Goal: Transaction & Acquisition: Purchase product/service

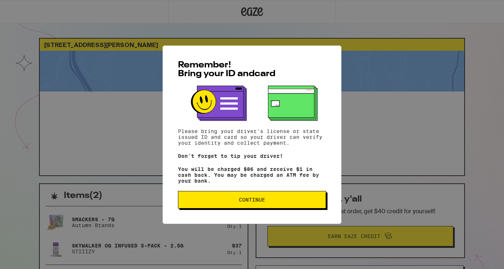
scroll to position [1, 0]
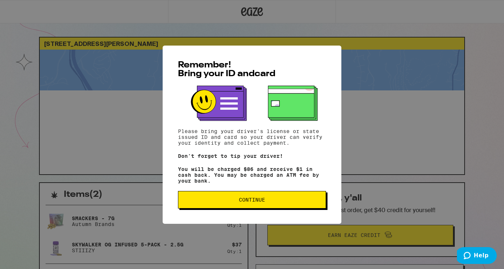
click at [276, 202] on span "Continue" at bounding box center [252, 199] width 136 height 5
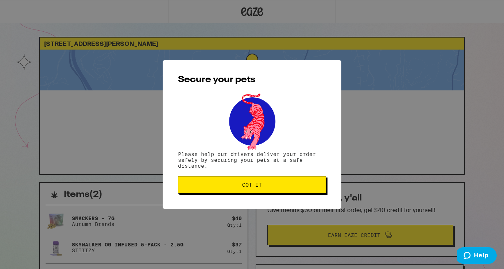
click at [259, 183] on span "Got it" at bounding box center [252, 184] width 20 height 5
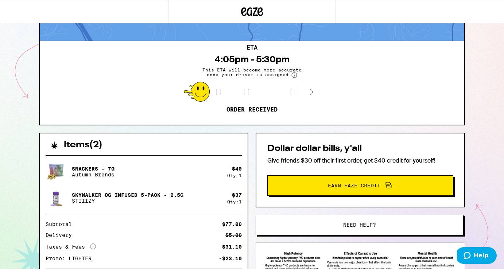
scroll to position [57, 0]
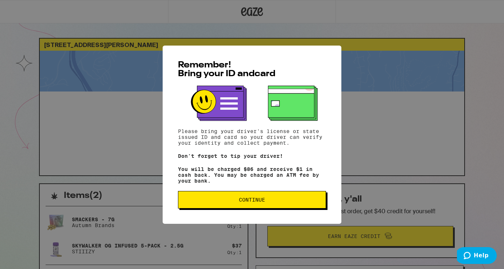
click at [285, 202] on span "Continue" at bounding box center [252, 199] width 136 height 5
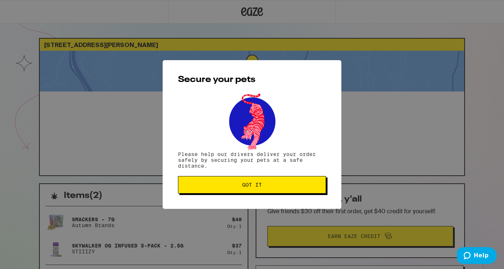
click at [284, 193] on button "Got it" at bounding box center [252, 184] width 148 height 17
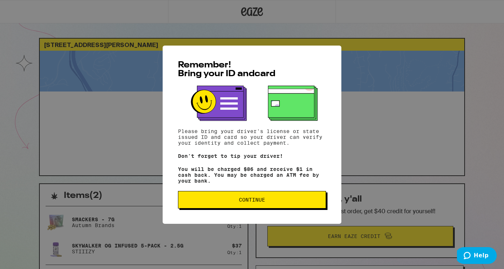
click at [255, 198] on button "Continue" at bounding box center [252, 199] width 148 height 17
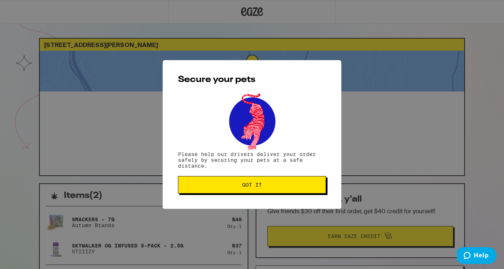
click at [247, 186] on span "Got it" at bounding box center [252, 184] width 20 height 5
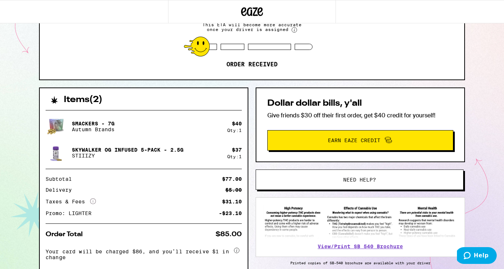
scroll to position [135, 0]
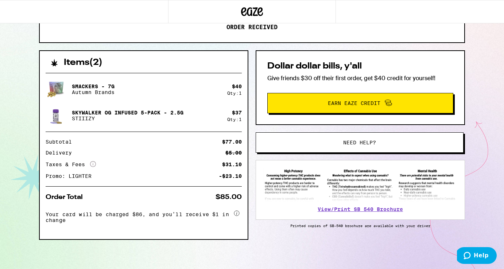
click at [378, 141] on span "Need help?" at bounding box center [359, 142] width 157 height 5
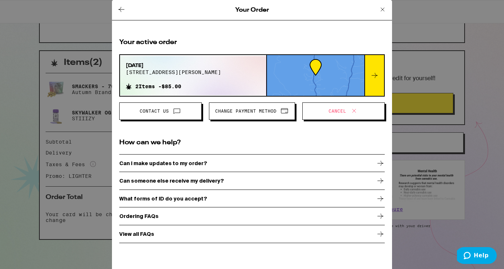
click at [121, 5] on icon at bounding box center [121, 9] width 9 height 9
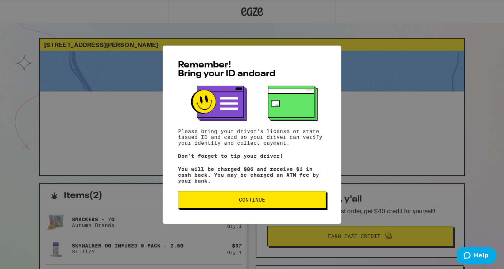
click at [257, 200] on span "Continue" at bounding box center [252, 199] width 26 height 5
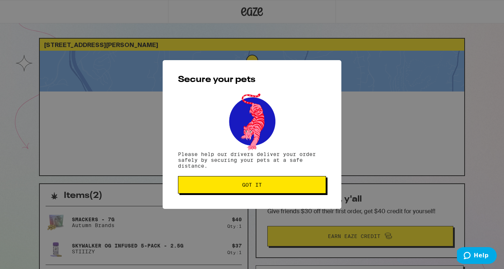
click at [255, 187] on span "Got it" at bounding box center [252, 184] width 20 height 5
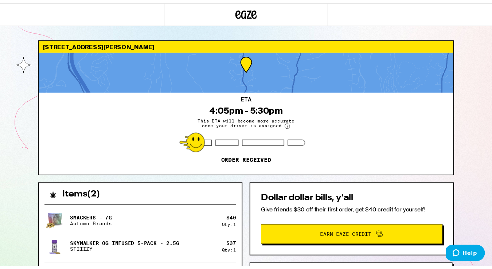
scroll to position [135, 0]
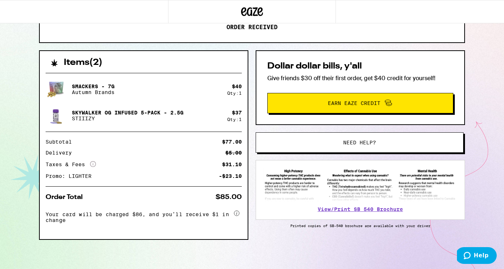
click at [351, 144] on button "Need help?" at bounding box center [359, 142] width 208 height 20
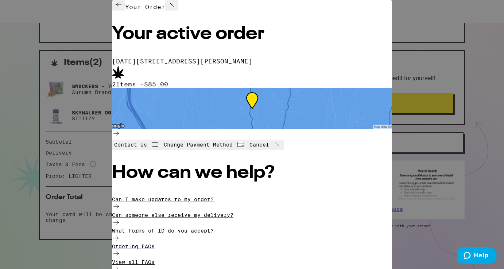
click at [258, 259] on div "View all FAQs" at bounding box center [252, 267] width 280 height 16
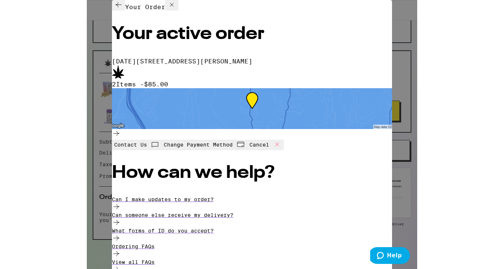
scroll to position [135, 0]
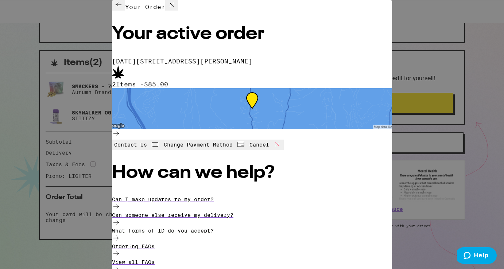
click at [269, 142] on span "Cancel" at bounding box center [259, 145] width 20 height 6
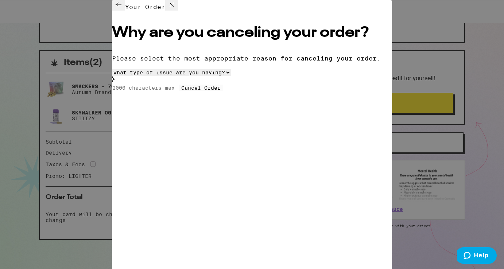
click at [231, 76] on select "What type of issue are you having? Order taking too long Order arriving too soo…" at bounding box center [171, 72] width 119 height 7
select select "unable-receive-order"
click at [128, 76] on select "What type of issue are you having? Order taking too long Order arriving too soo…" at bounding box center [171, 72] width 119 height 7
click at [179, 91] on input at bounding box center [145, 88] width 67 height 7
type input "will reschedule for later today"
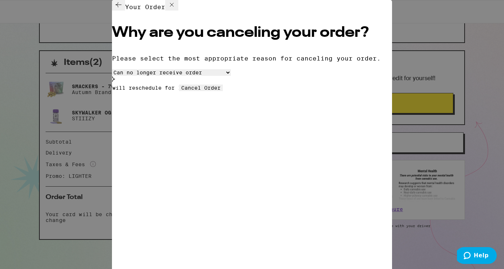
click at [210, 91] on button "Cancel Order" at bounding box center [201, 88] width 44 height 7
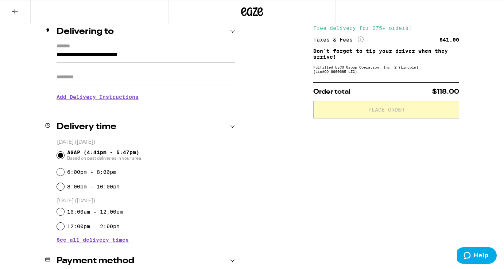
scroll to position [82, 0]
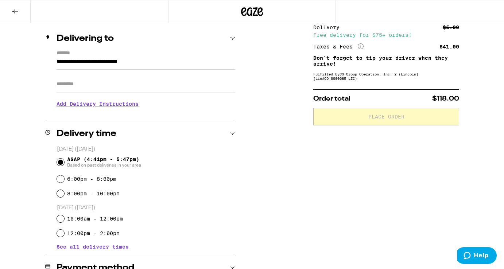
click at [17, 16] on button at bounding box center [15, 11] width 31 height 23
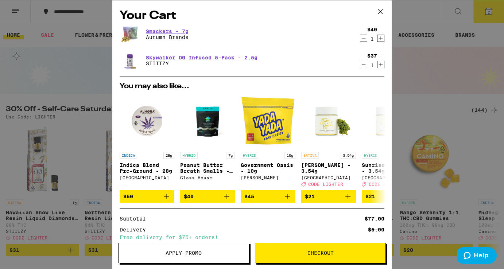
scroll to position [67, 0]
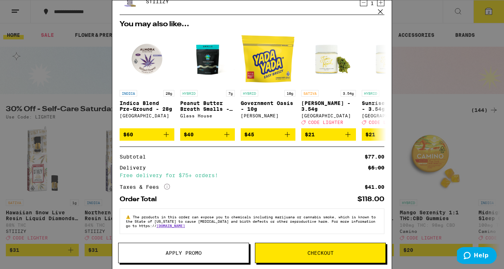
click at [185, 252] on span "Apply Promo" at bounding box center [183, 252] width 36 height 5
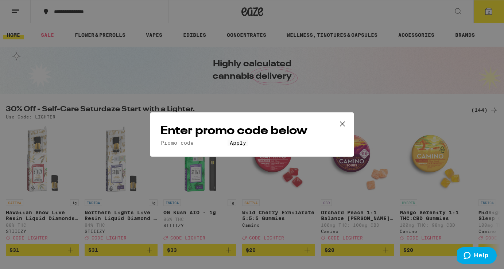
click at [186, 140] on input "Promo Code" at bounding box center [193, 143] width 67 height 7
type input "LIGHTER"
click at [227, 146] on button "Apply" at bounding box center [237, 143] width 21 height 7
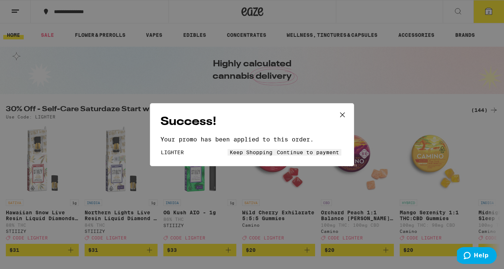
click at [300, 155] on span "Continue to payment" at bounding box center [308, 152] width 62 height 6
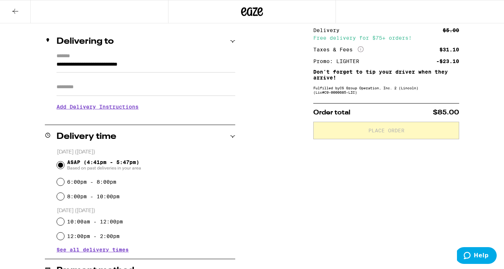
scroll to position [99, 0]
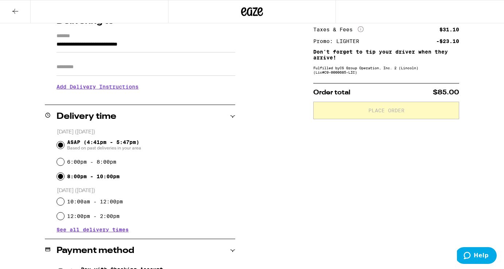
click at [63, 177] on input "8:00pm - 10:00pm" at bounding box center [60, 176] width 7 height 7
radio input "true"
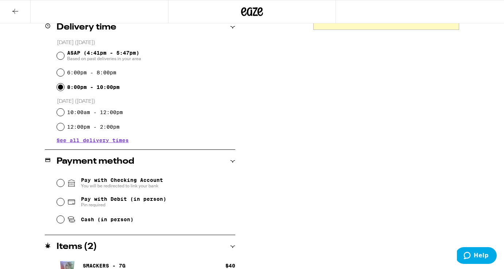
scroll to position [207, 0]
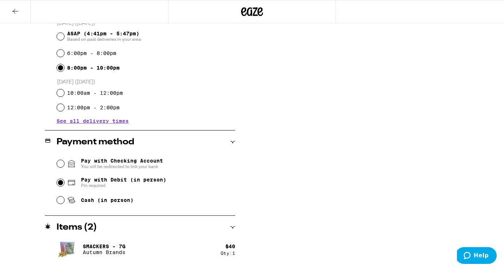
click at [61, 183] on input "Pay with Debit (in person) Pin required" at bounding box center [60, 182] width 7 height 7
radio input "true"
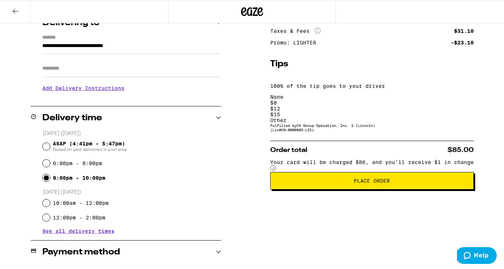
scroll to position [98, 0]
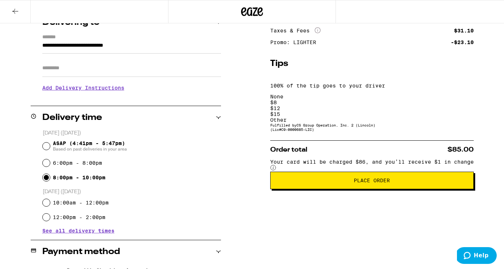
click at [451, 117] on div "Other" at bounding box center [371, 120] width 203 height 6
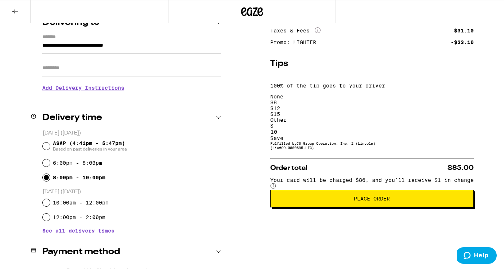
type input "10"
click at [280, 193] on div "**********" at bounding box center [252, 196] width 504 height 411
click at [454, 135] on div "Save" at bounding box center [371, 138] width 203 height 6
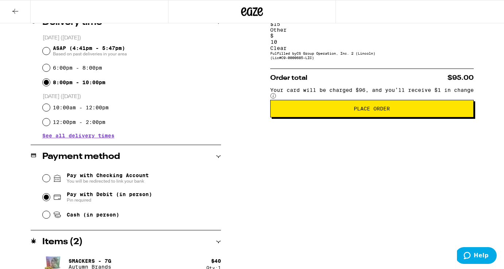
scroll to position [193, 0]
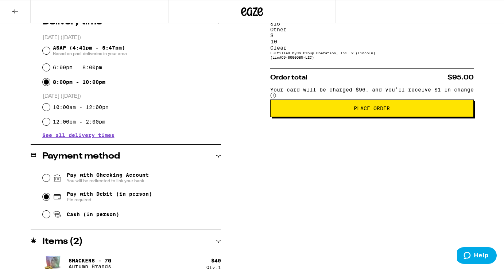
click at [370, 99] on button "Place Order" at bounding box center [371, 107] width 203 height 17
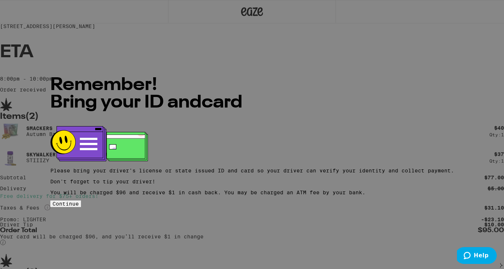
click at [81, 200] on button "Continue" at bounding box center [65, 203] width 31 height 7
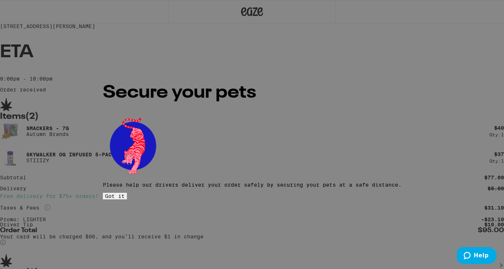
click at [127, 193] on button "Got it" at bounding box center [115, 196] width 24 height 7
